Goal: Task Accomplishment & Management: Use online tool/utility

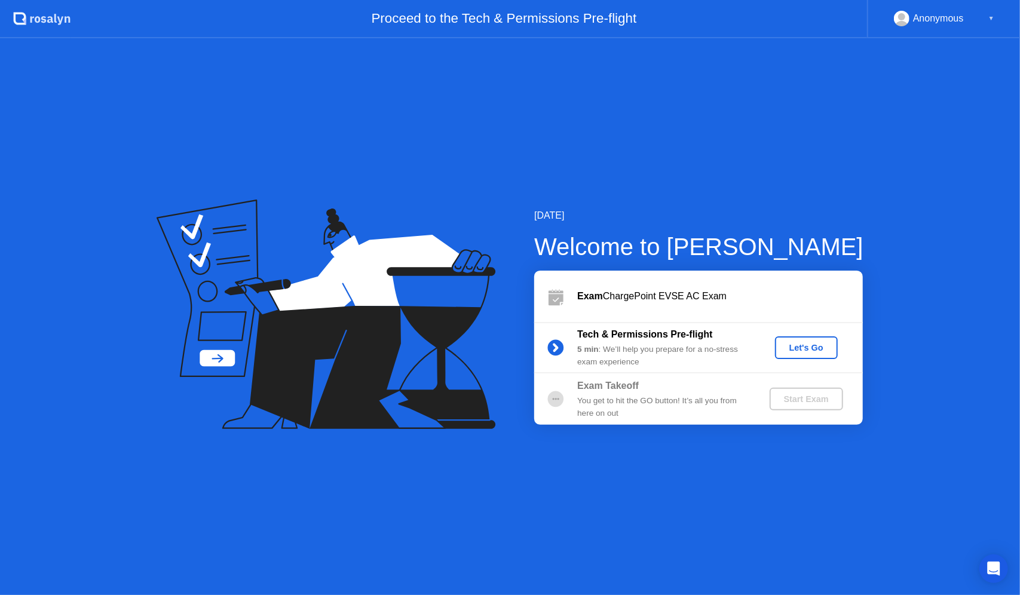
click at [804, 345] on div "Let's Go" at bounding box center [806, 348] width 53 height 10
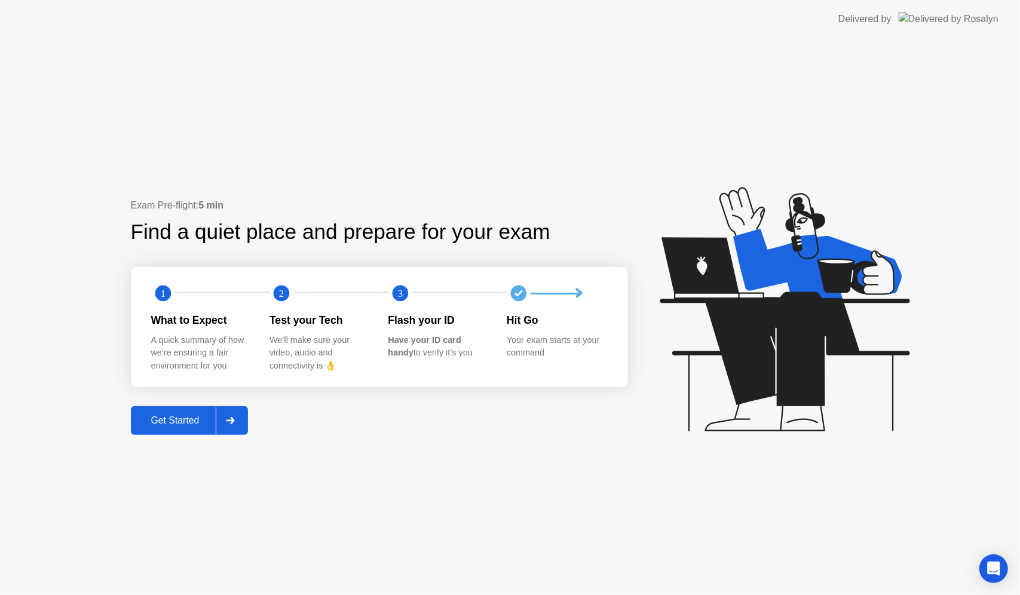
click at [192, 424] on div "Get Started" at bounding box center [175, 420] width 82 height 11
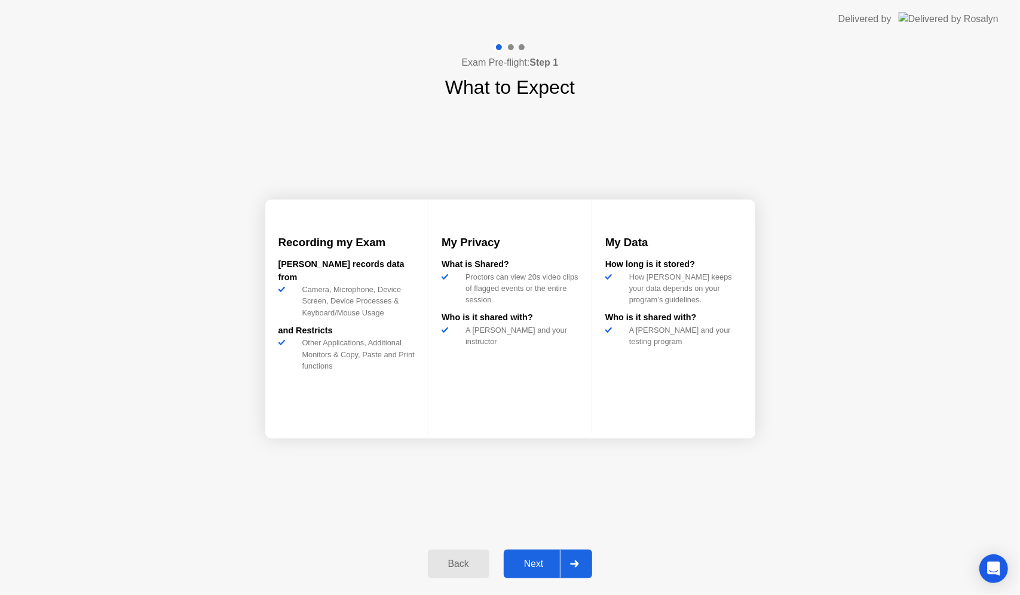
click at [533, 556] on button "Next" at bounding box center [548, 564] width 89 height 29
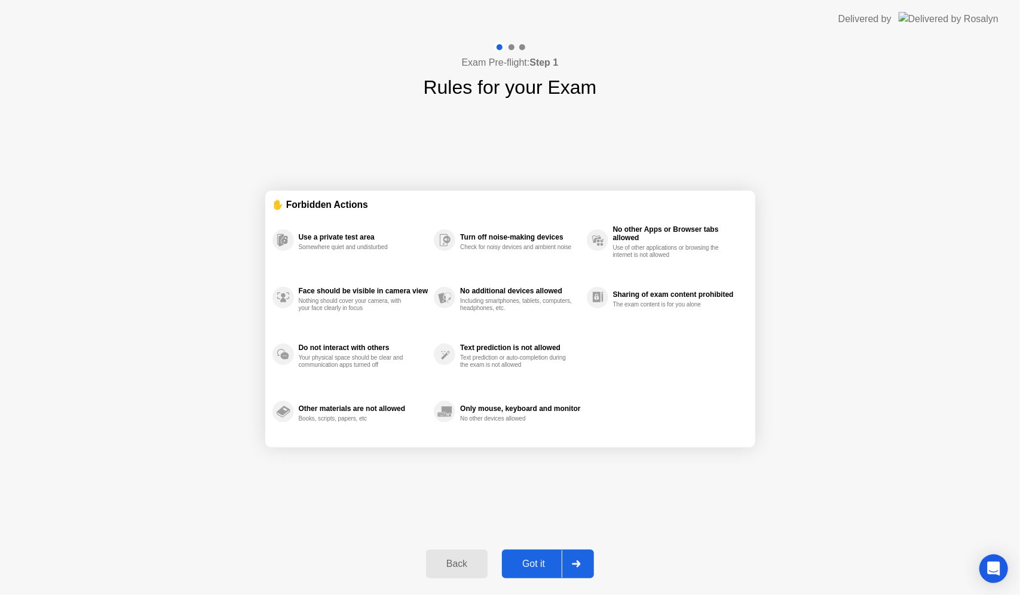
click at [533, 560] on div "Got it" at bounding box center [534, 564] width 56 height 11
select select "**********"
select select "*******"
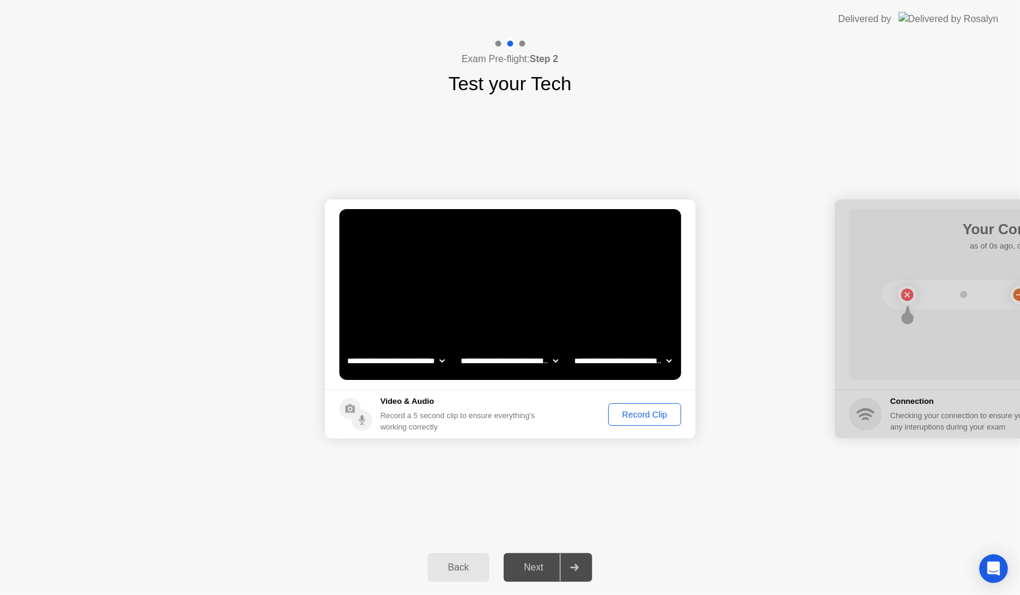
click at [634, 417] on div "Record Clip" at bounding box center [645, 415] width 64 height 10
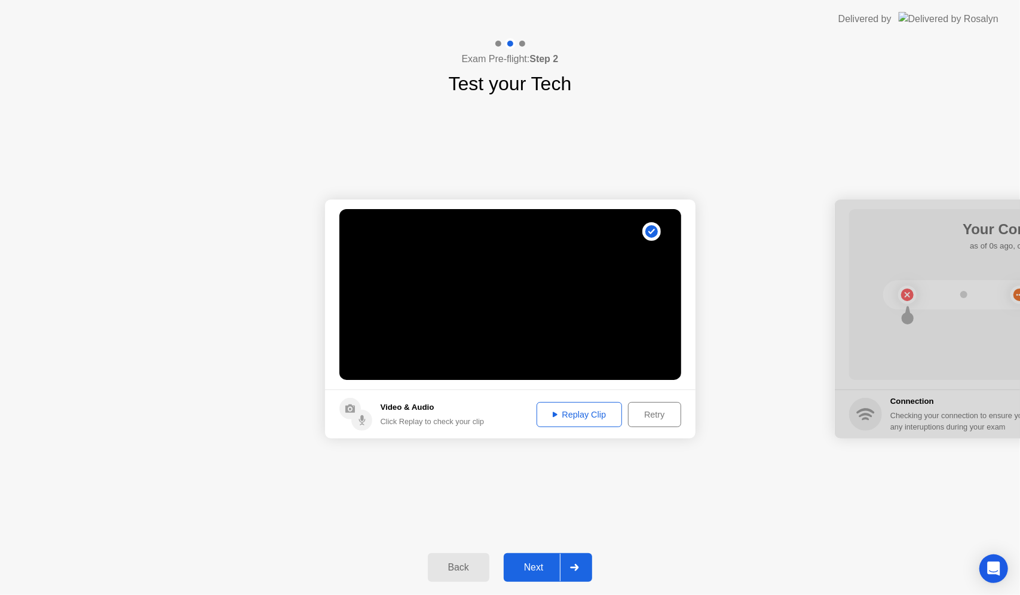
click at [595, 415] on div "Replay Clip" at bounding box center [580, 415] width 78 height 10
click at [536, 562] on div "Next" at bounding box center [533, 567] width 53 height 11
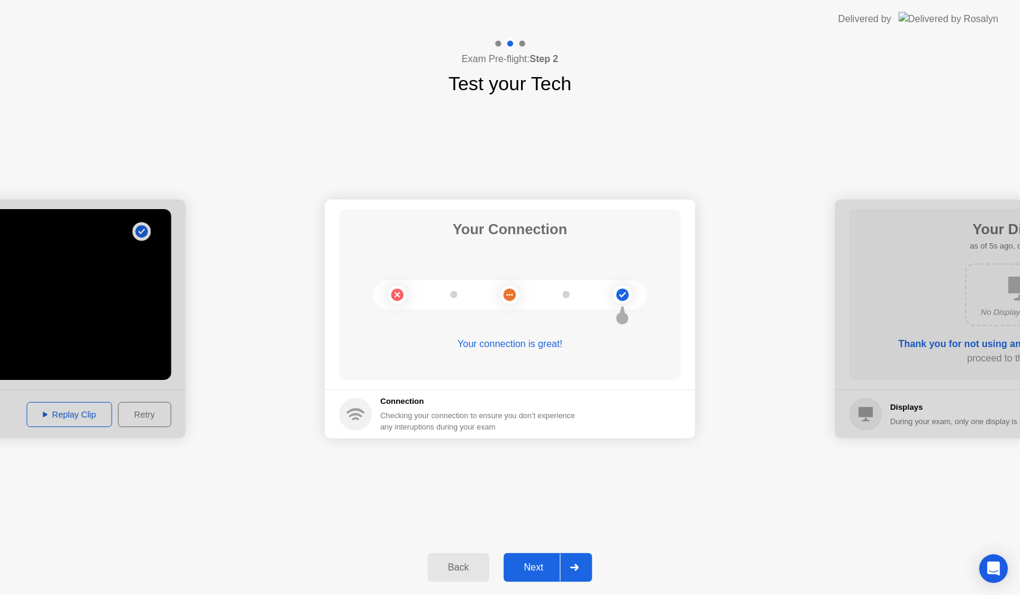
click at [534, 564] on div "Next" at bounding box center [533, 567] width 53 height 11
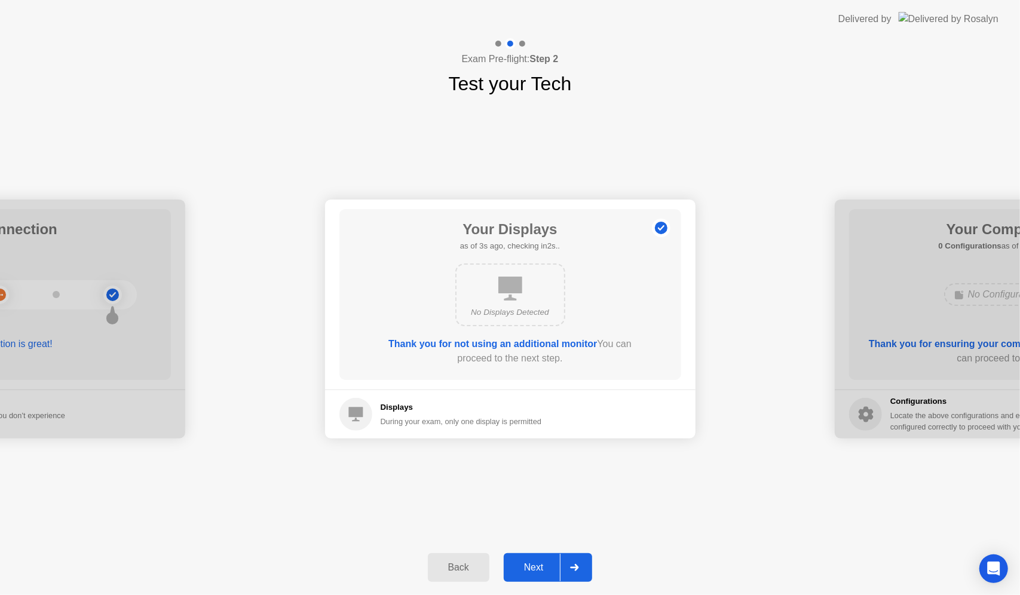
click at [535, 564] on div "Next" at bounding box center [533, 567] width 53 height 11
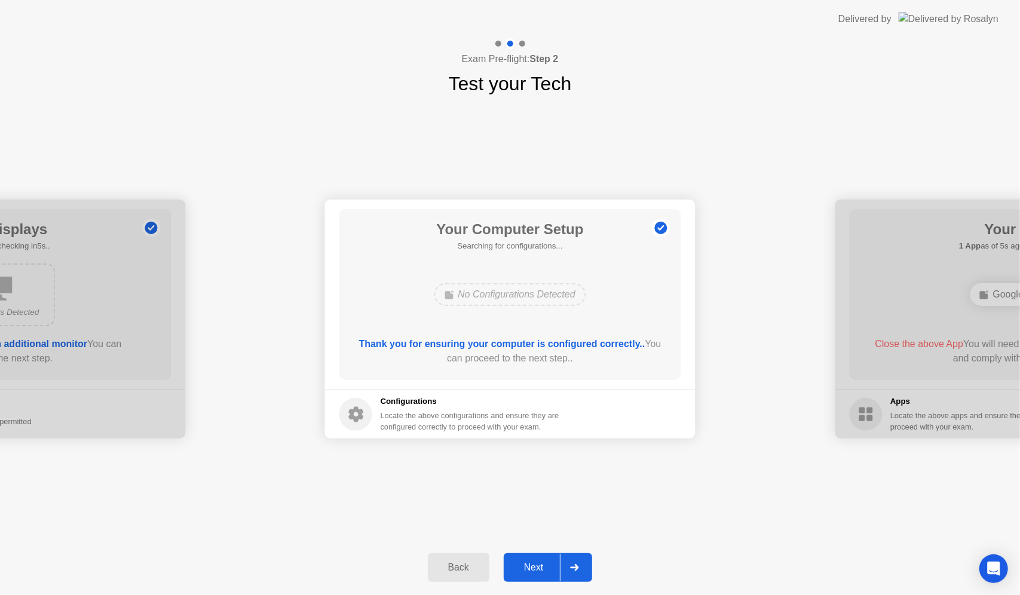
click at [535, 564] on div "Next" at bounding box center [533, 567] width 53 height 11
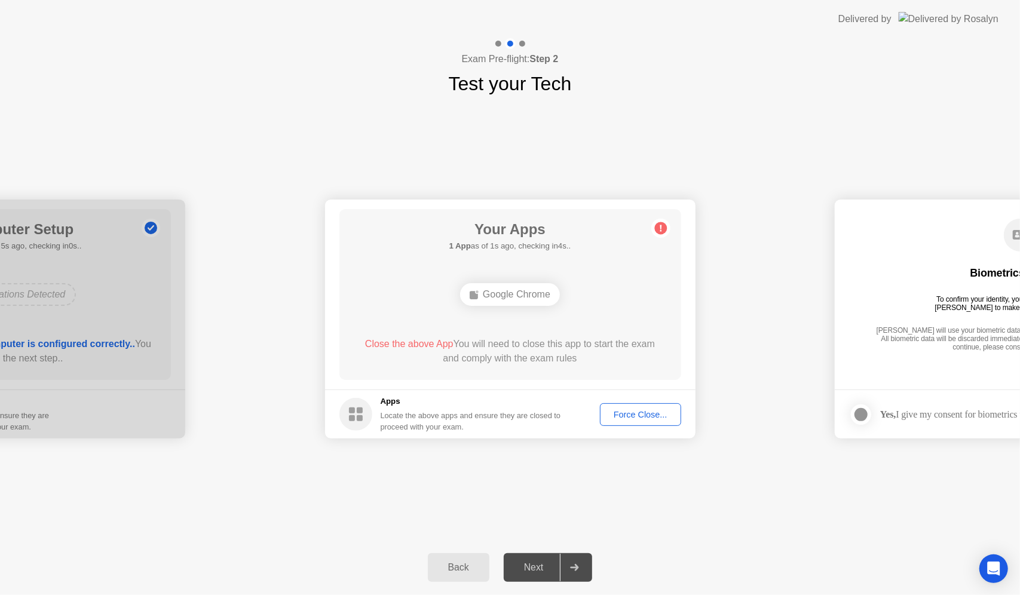
click at [495, 333] on div "Your Apps 1 App as of 1s ago, checking in4s.. Google Chrome Close the above App…" at bounding box center [510, 294] width 342 height 171
click at [642, 416] on div "Force Close..." at bounding box center [640, 415] width 73 height 10
click at [389, 343] on span "Close the above App" at bounding box center [409, 344] width 88 height 10
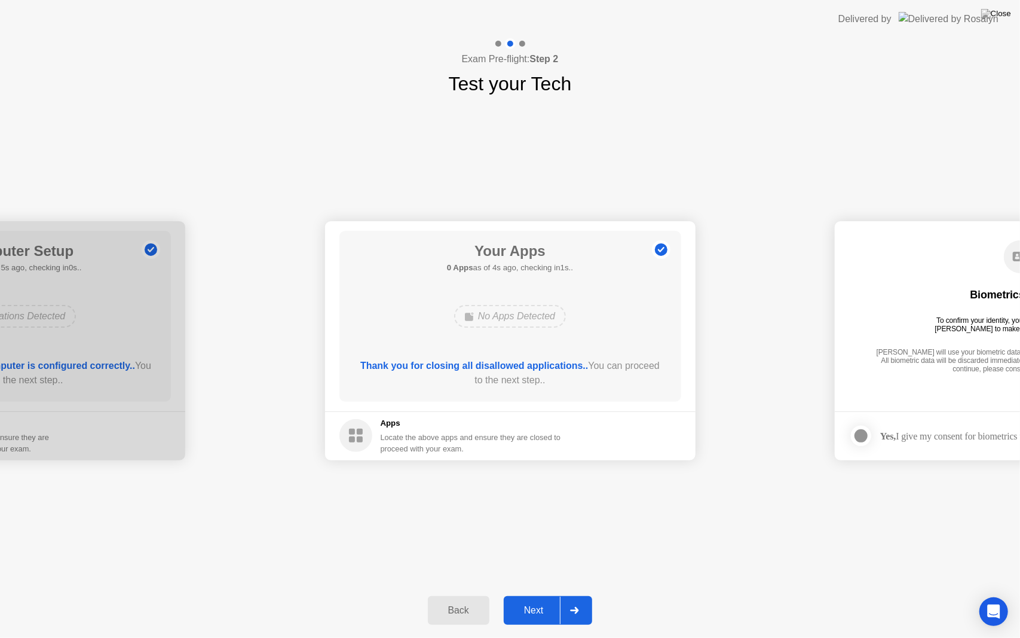
click at [531, 595] on div "Next" at bounding box center [533, 610] width 53 height 11
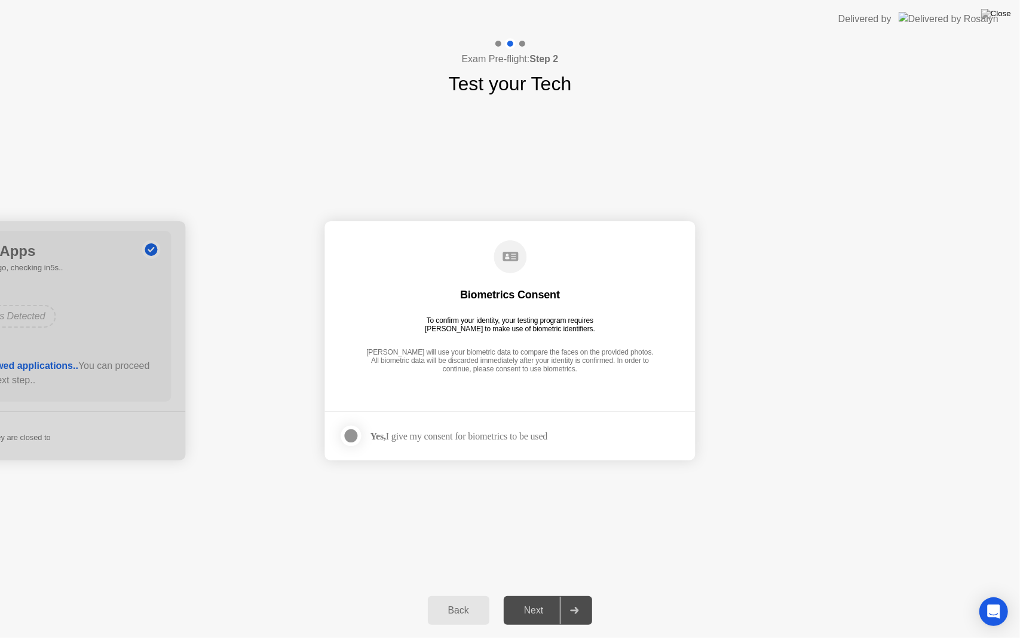
click at [353, 433] on div at bounding box center [351, 436] width 14 height 14
click at [536, 595] on div "Next" at bounding box center [533, 610] width 53 height 11
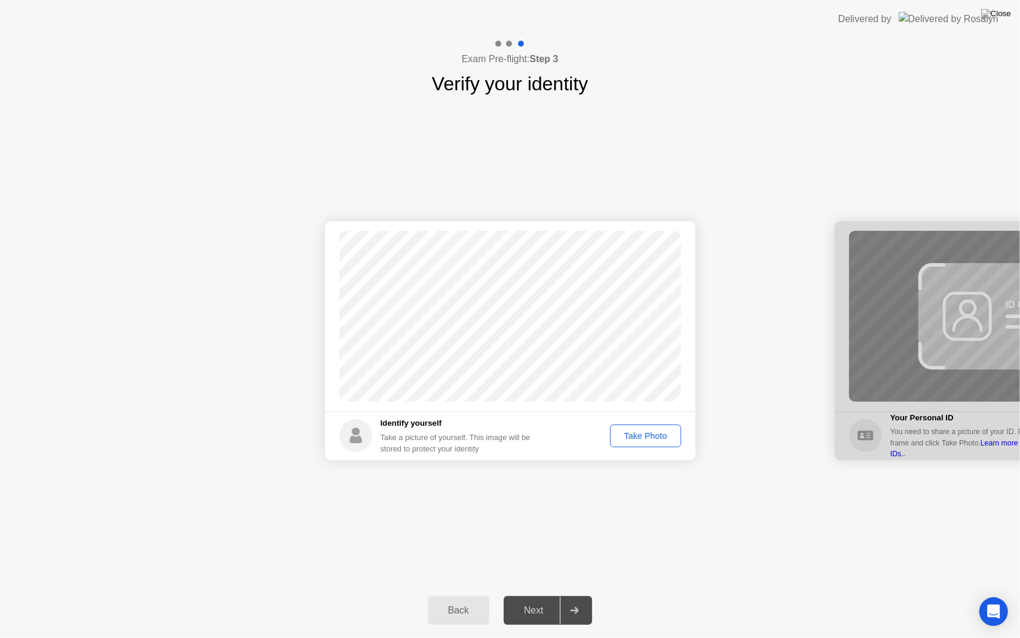
click at [643, 428] on button "Take Photo" at bounding box center [645, 435] width 71 height 23
click at [643, 437] on div "Retake" at bounding box center [654, 436] width 47 height 10
click at [643, 437] on div "Take Photo" at bounding box center [645, 436] width 62 height 10
click at [537, 595] on button "Next" at bounding box center [548, 610] width 89 height 29
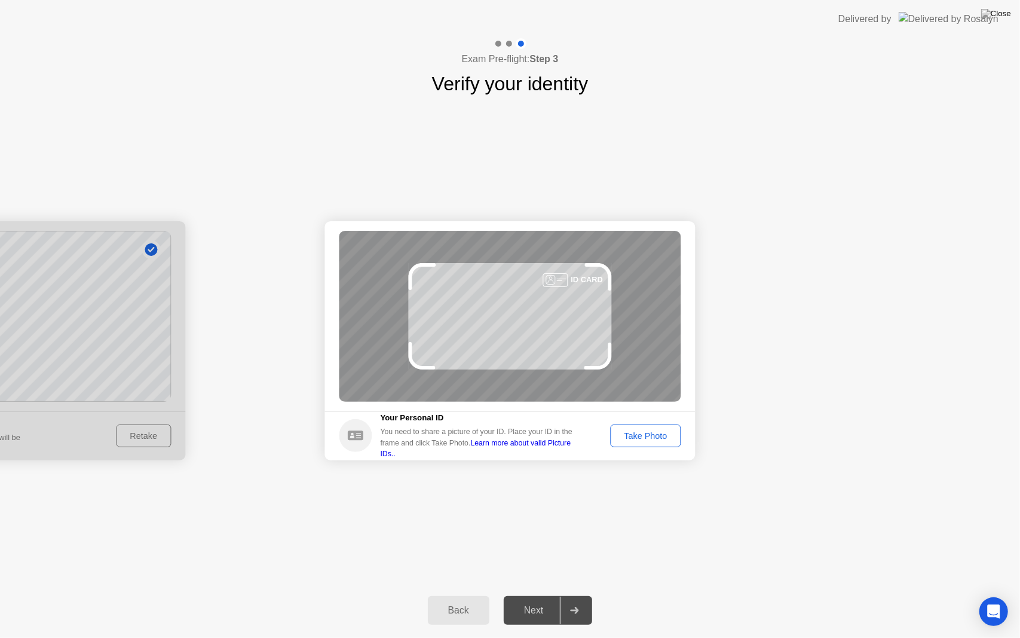
click at [651, 437] on div "Take Photo" at bounding box center [645, 436] width 62 height 10
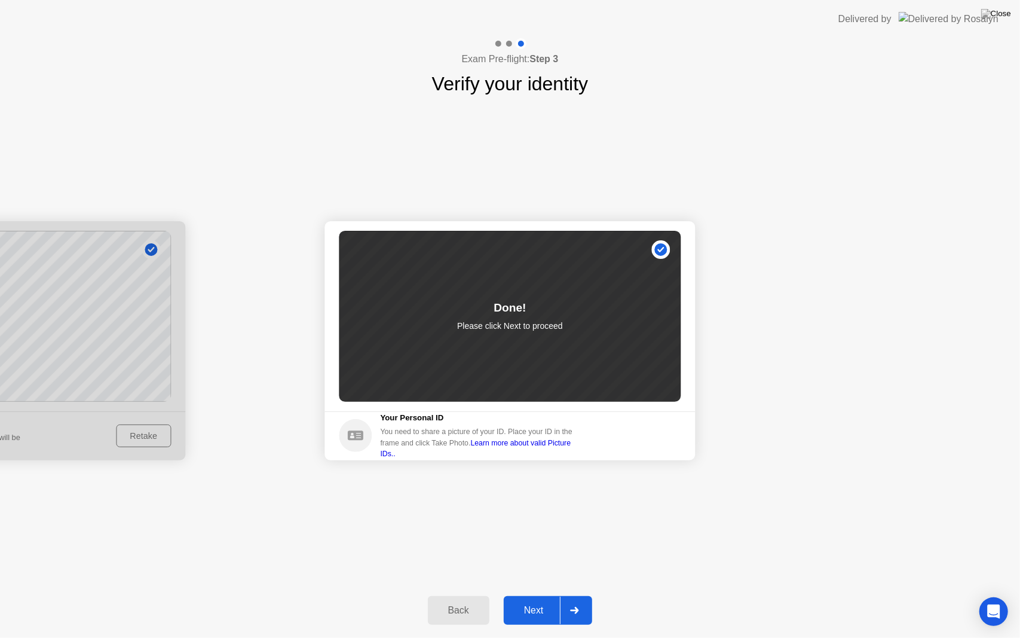
click at [523, 595] on div "Next" at bounding box center [533, 610] width 53 height 11
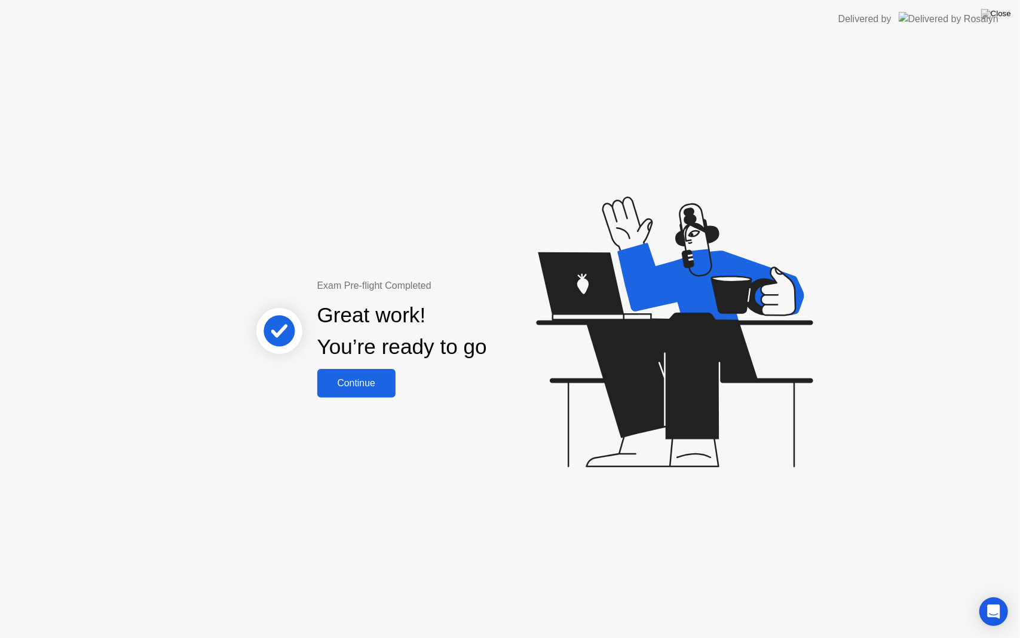
click at [344, 384] on div "Continue" at bounding box center [356, 383] width 71 height 11
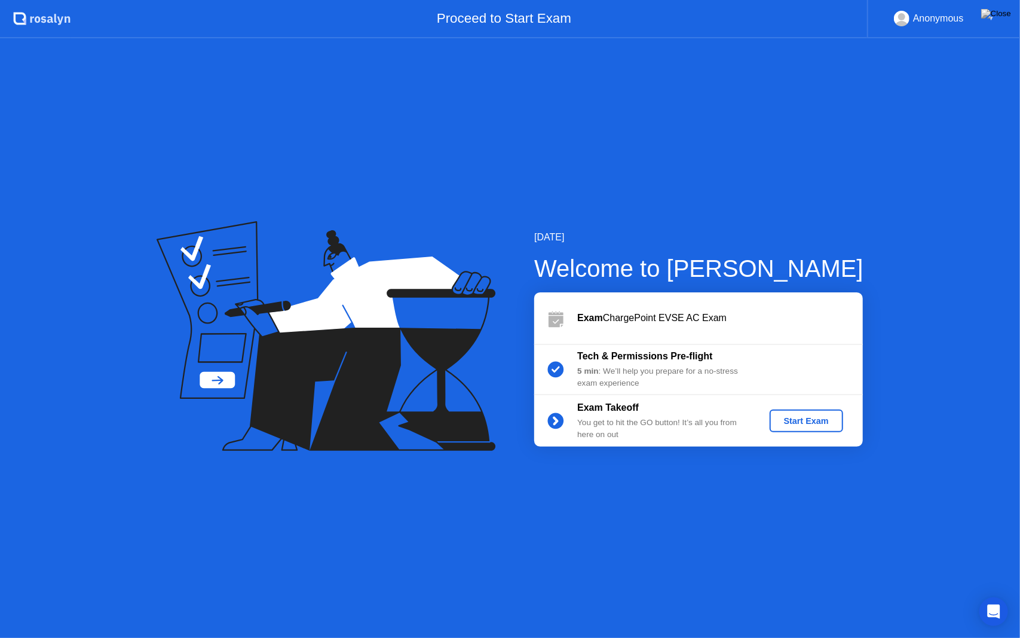
click at [778, 422] on div "Start Exam" at bounding box center [807, 421] width 64 height 10
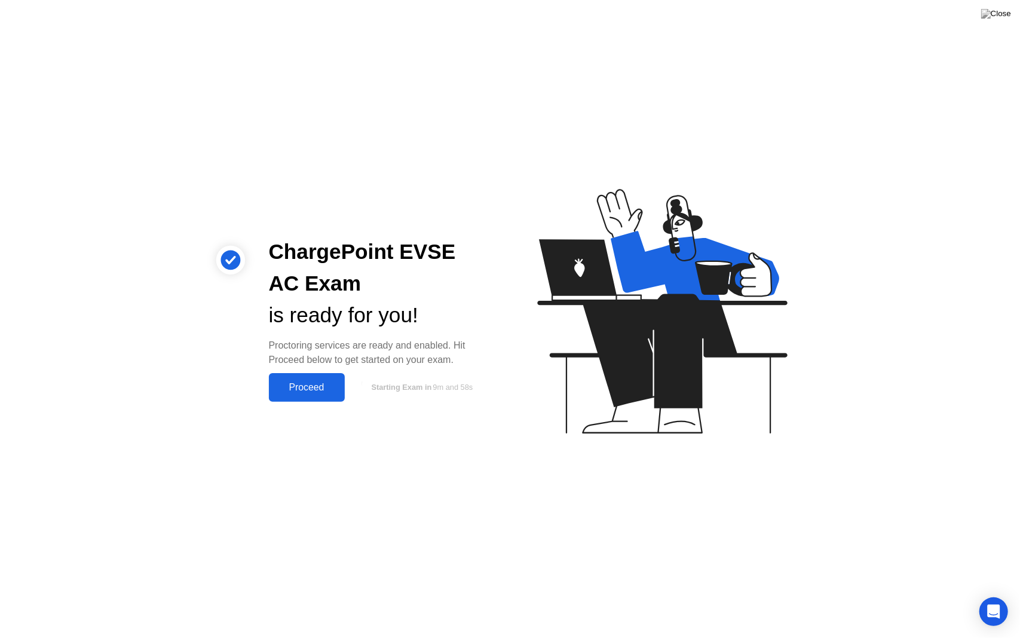
click at [298, 393] on div "Proceed" at bounding box center [307, 387] width 69 height 11
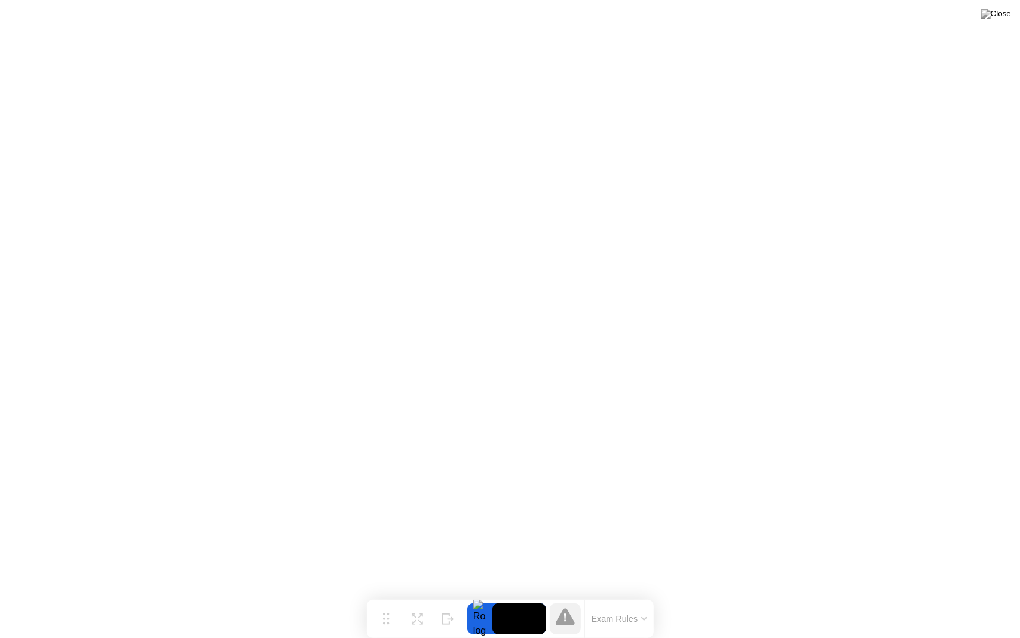
click at [613, 595] on button "Exam Rules" at bounding box center [619, 618] width 63 height 11
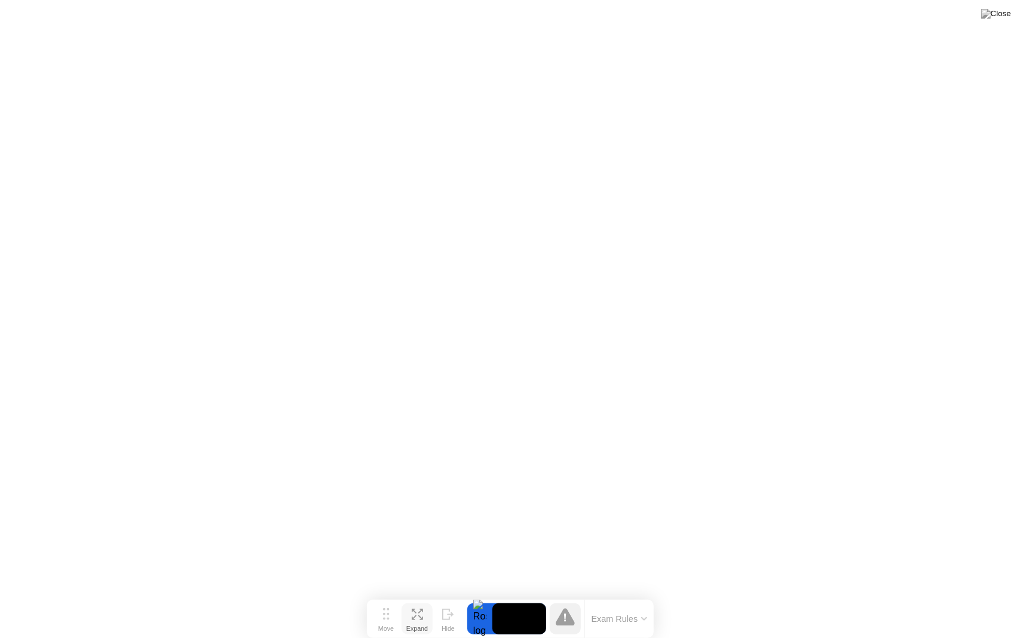
click at [422, 595] on icon at bounding box center [420, 617] width 5 height 5
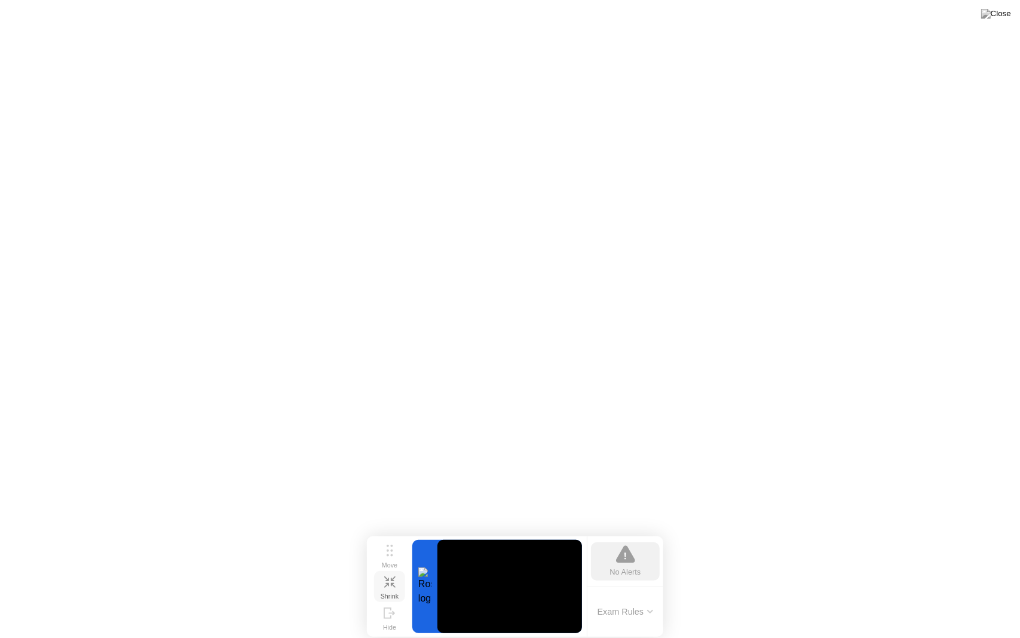
click at [393, 595] on div "Shrink" at bounding box center [390, 595] width 18 height 7
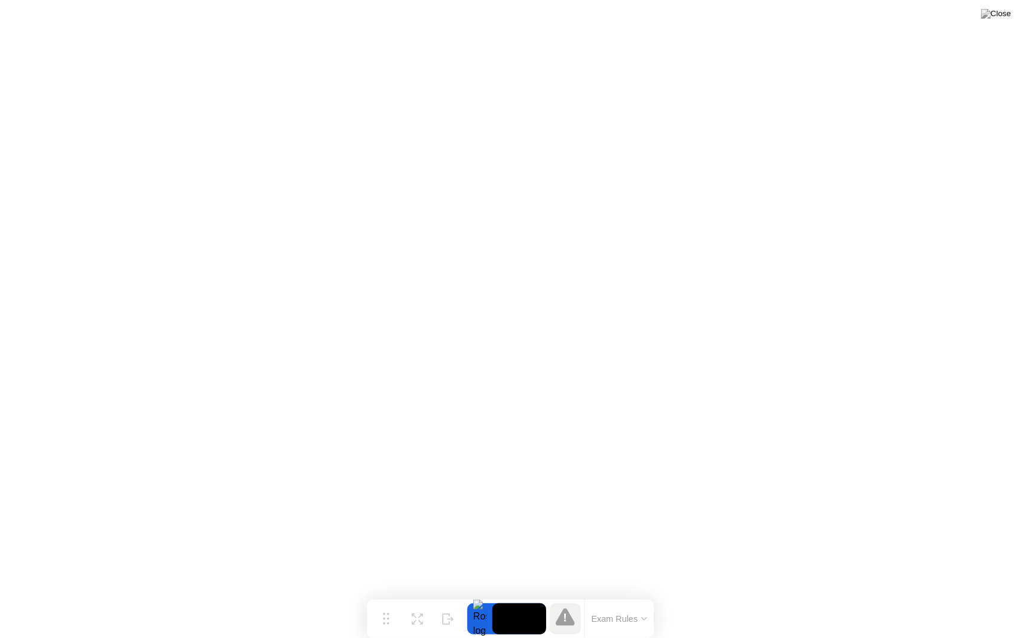
click at [616, 595] on button "Exam Rules" at bounding box center [619, 618] width 63 height 11
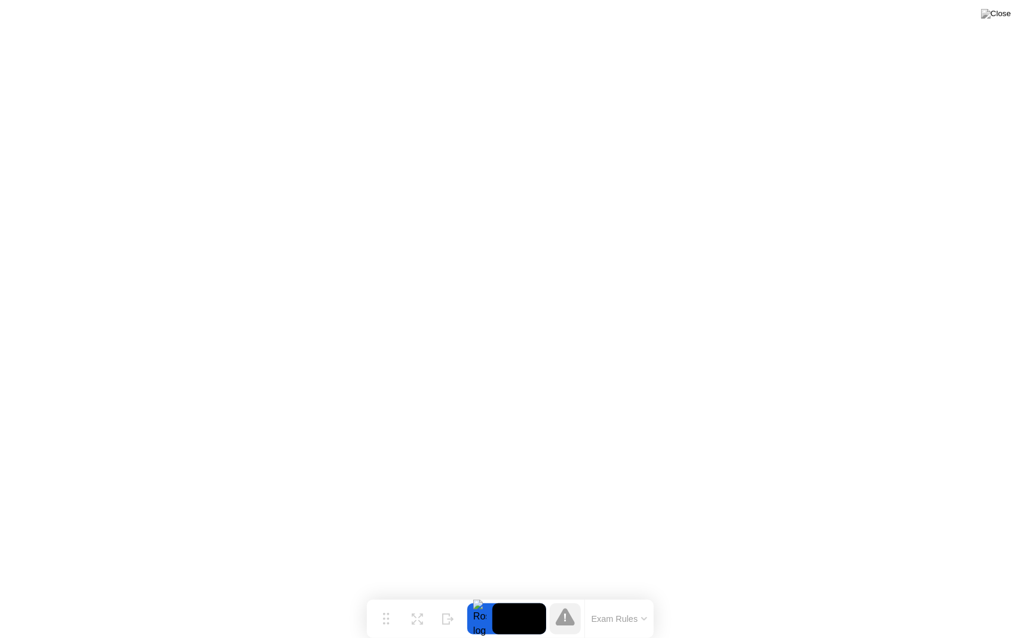
click at [472, 595] on div at bounding box center [479, 618] width 25 height 31
click at [483, 595] on div at bounding box center [479, 618] width 25 height 31
click at [558, 595] on icon at bounding box center [565, 616] width 19 height 19
click at [568, 595] on icon at bounding box center [565, 616] width 19 height 17
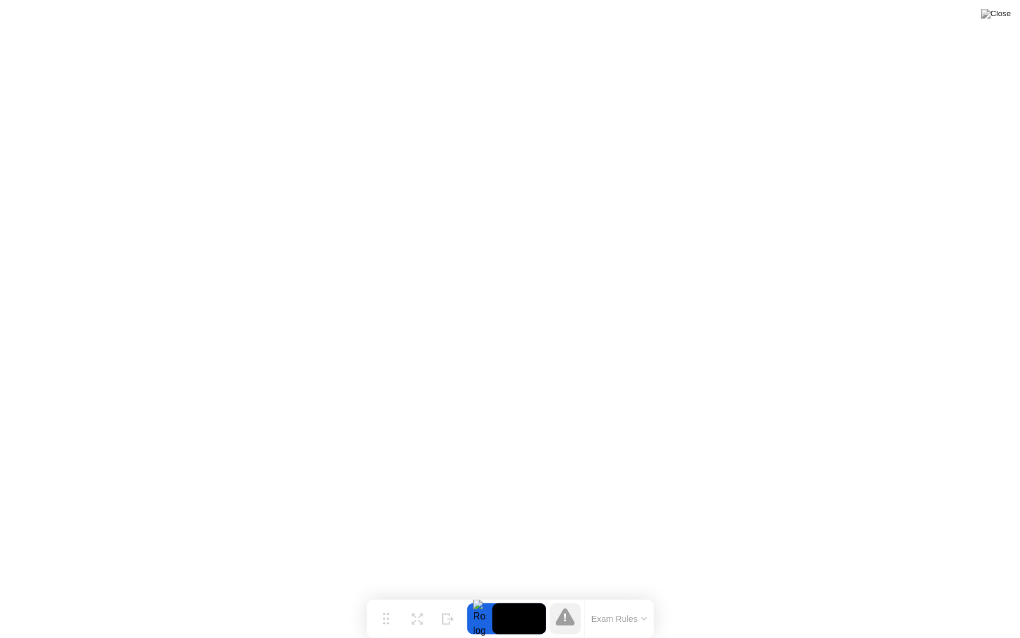
click at [622, 595] on button "Exam Rules" at bounding box center [619, 618] width 63 height 11
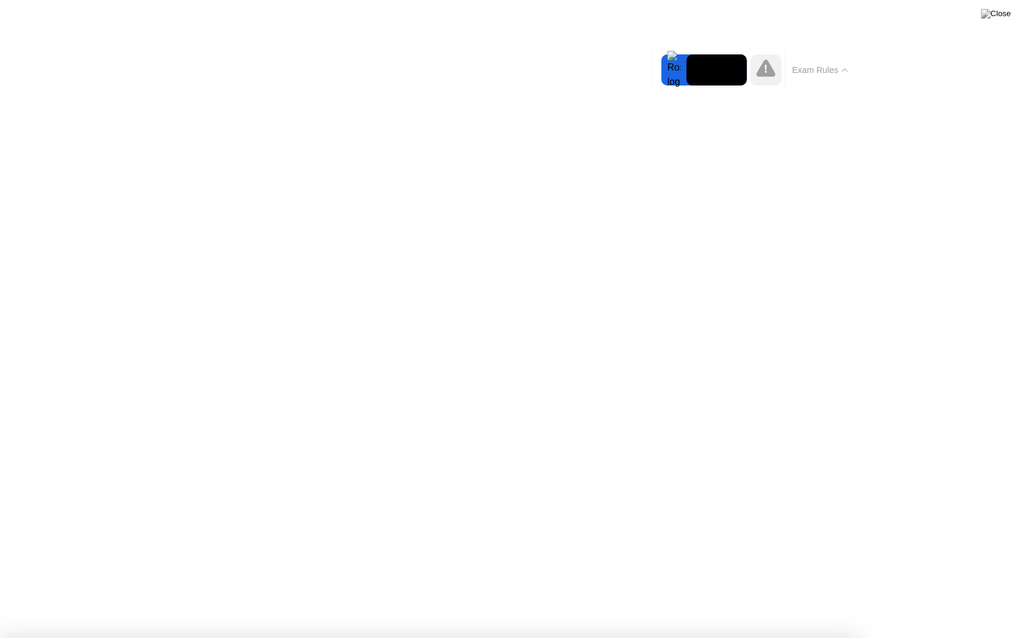
click at [824, 73] on button "Exam Rules" at bounding box center [820, 70] width 63 height 11
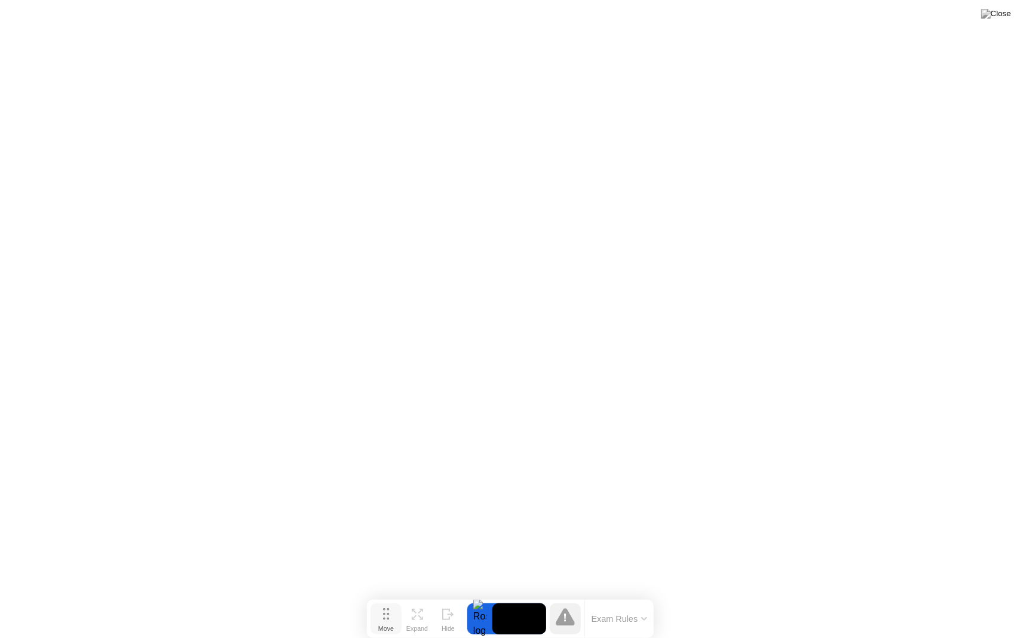
click at [391, 595] on button "Move" at bounding box center [386, 618] width 31 height 31
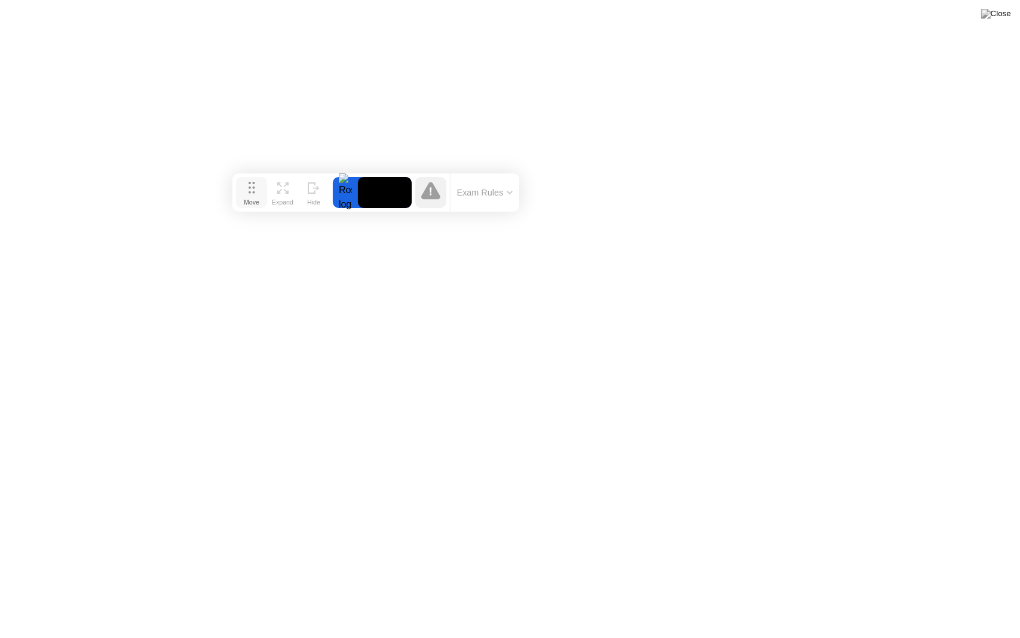
drag, startPoint x: 391, startPoint y: 619, endPoint x: 256, endPoint y: 193, distance: 446.8
click at [256, 193] on button "Move" at bounding box center [251, 192] width 31 height 31
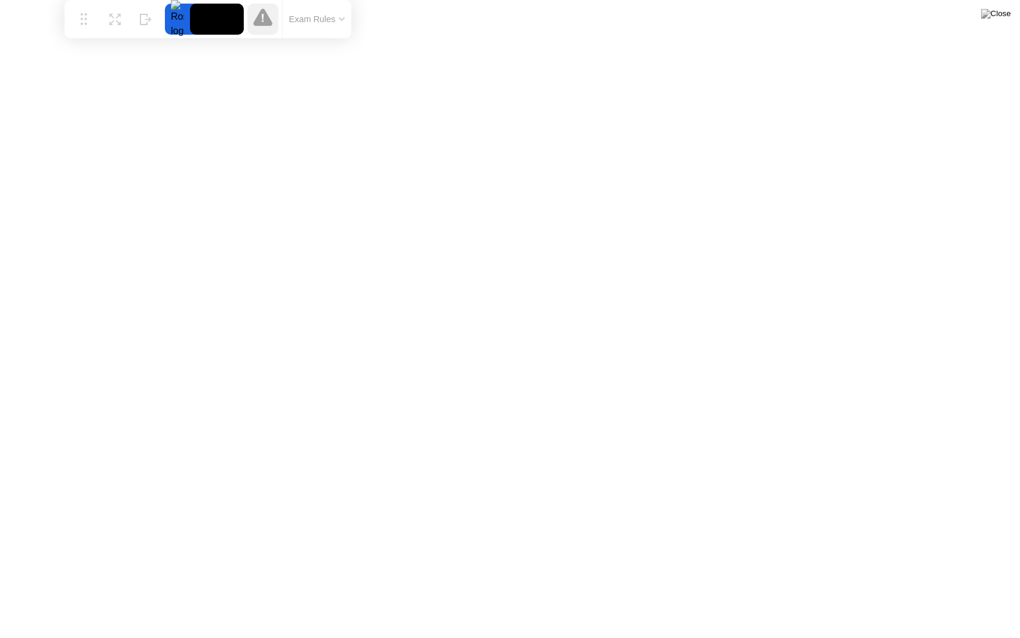
drag, startPoint x: 256, startPoint y: 193, endPoint x: 82, endPoint y: 0, distance: 259.8
click at [82, 0] on div "Move Expand Hide Exam Rules" at bounding box center [208, 19] width 287 height 38
click at [173, 11] on div at bounding box center [171, 19] width 25 height 31
click at [207, 17] on video at bounding box center [211, 19] width 54 height 31
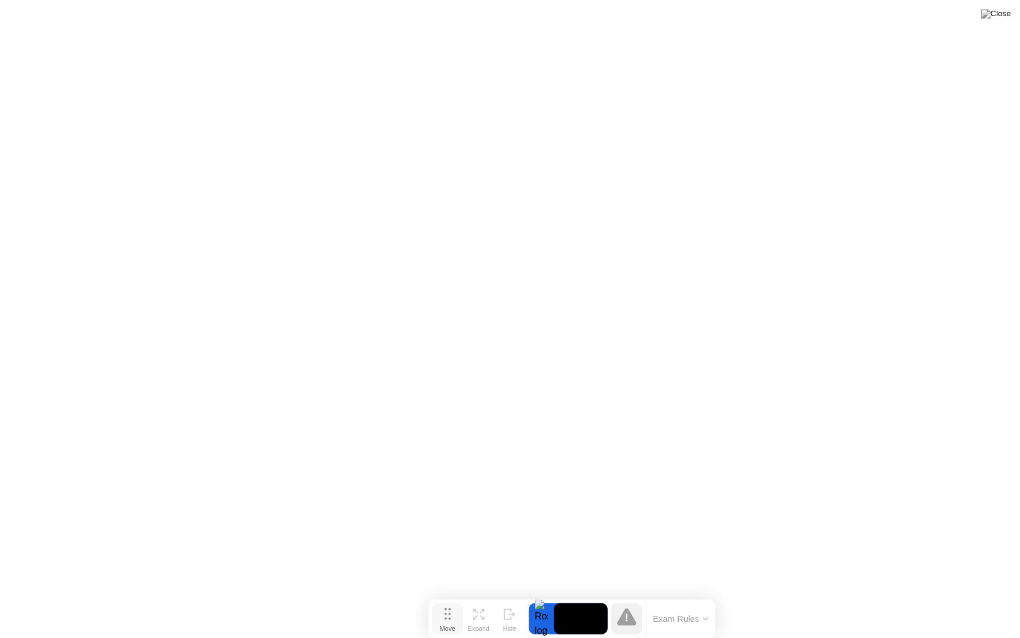
drag, startPoint x: 79, startPoint y: 13, endPoint x: 449, endPoint y: 615, distance: 706.5
click at [449, 595] on icon at bounding box center [448, 614] width 7 height 12
click at [1000, 17] on img at bounding box center [996, 14] width 30 height 10
click at [1008, 19] on img at bounding box center [996, 14] width 30 height 10
